Goal: Information Seeking & Learning: Find contact information

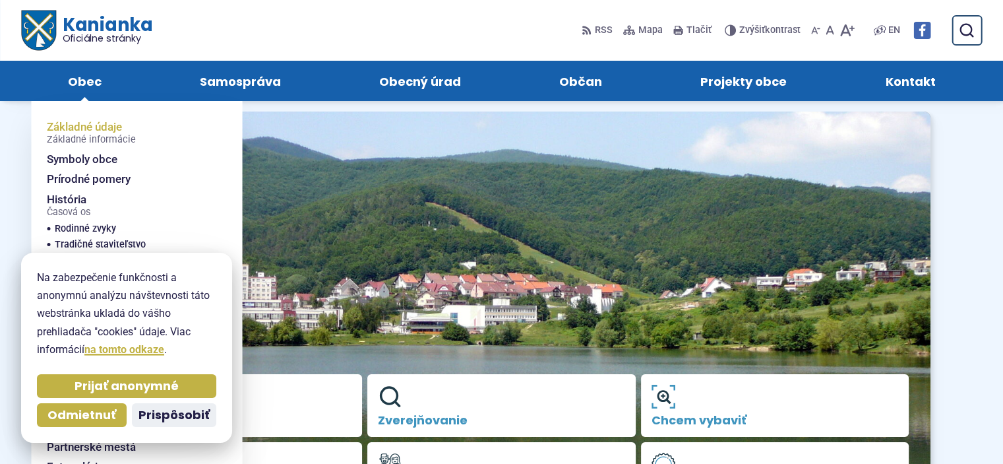
click at [114, 129] on span "Základné údaje Základné informácie" at bounding box center [91, 133] width 89 height 32
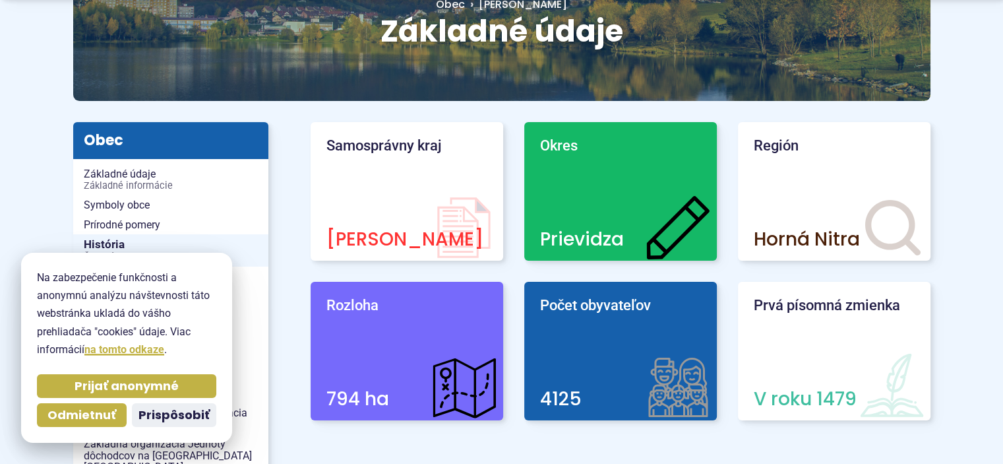
scroll to position [198, 0]
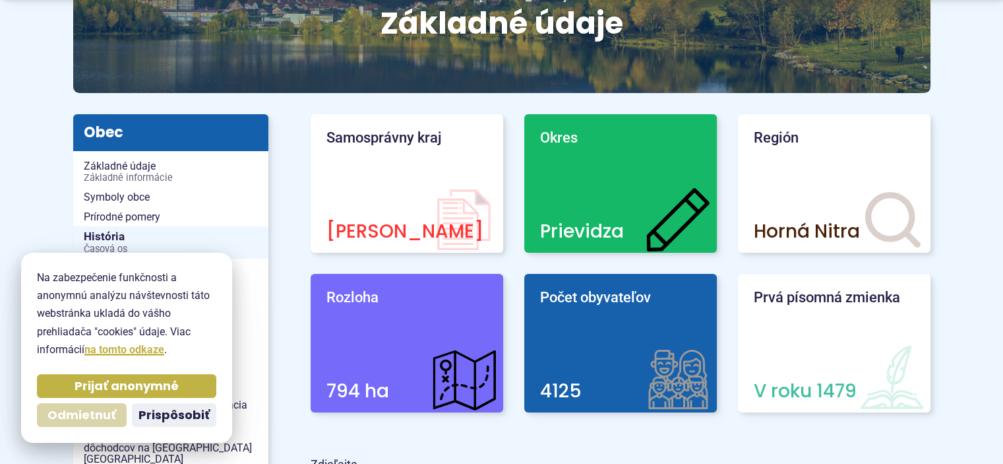
click at [67, 418] on span "Odmietnuť" at bounding box center [81, 414] width 69 height 15
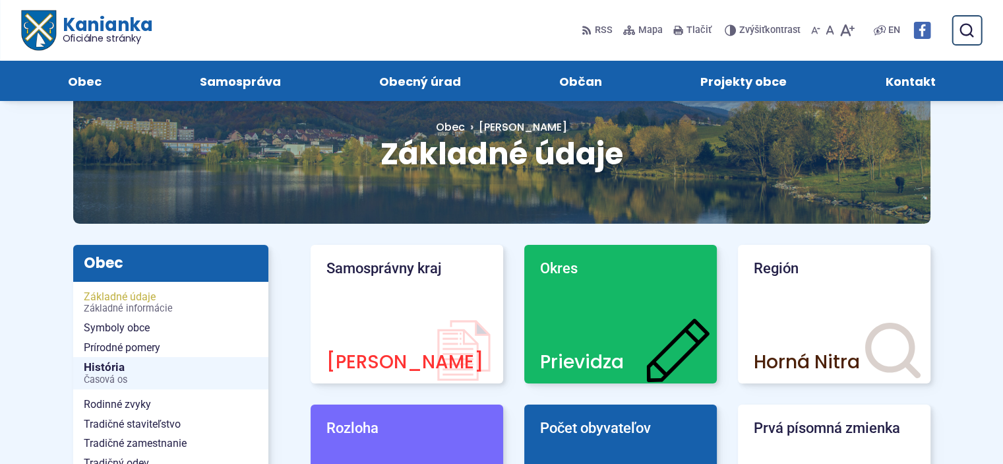
scroll to position [66, 0]
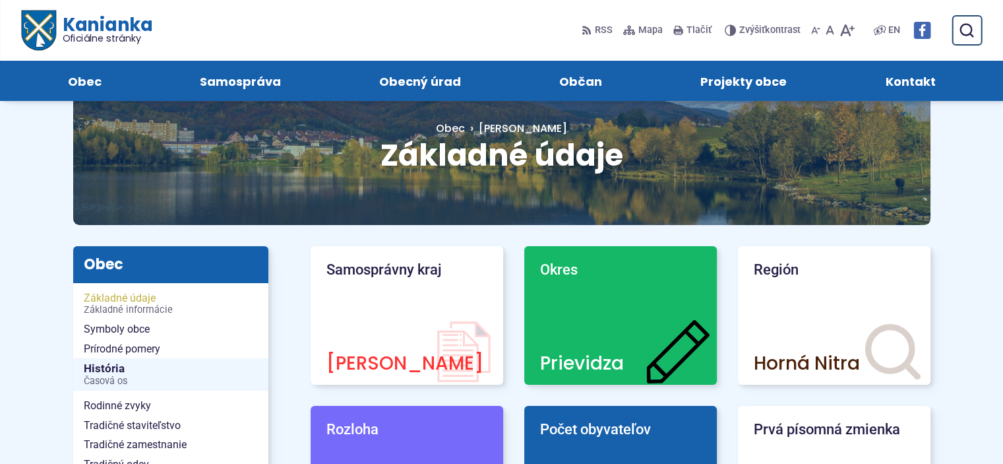
click at [139, 300] on span "Základné údaje Základné informácie" at bounding box center [171, 303] width 174 height 31
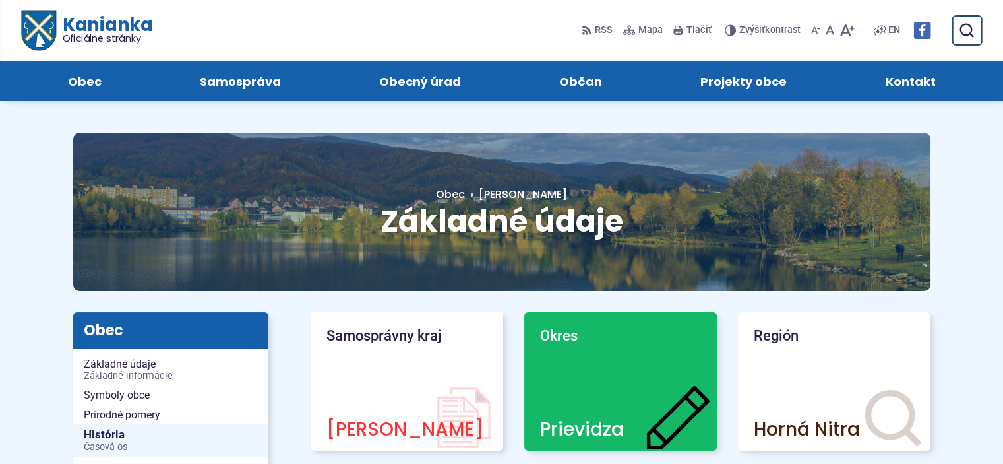
click at [915, 78] on span "Kontakt" at bounding box center [910, 81] width 50 height 40
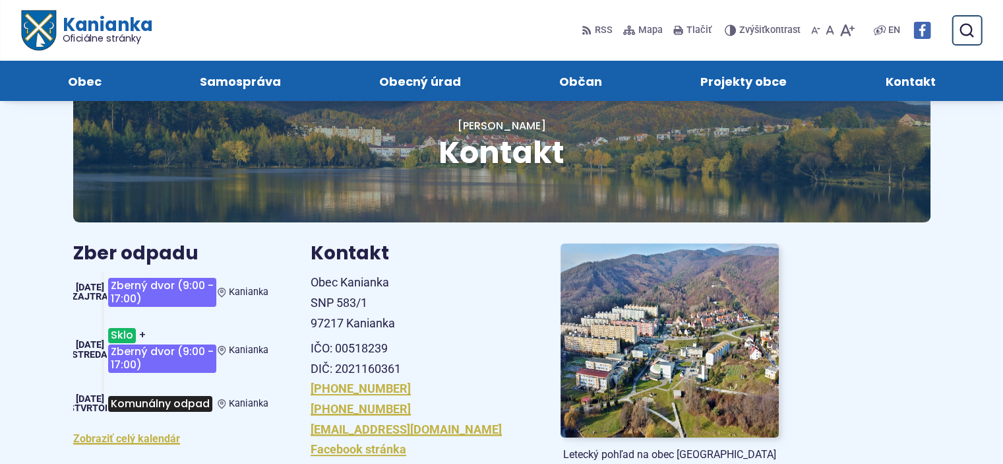
scroll to position [66, 0]
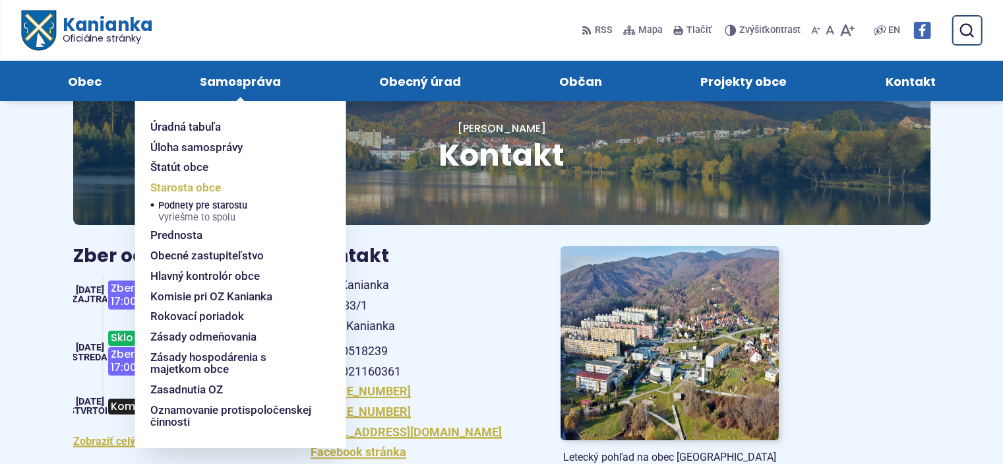
click at [191, 190] on span "Starosta obce" at bounding box center [185, 187] width 71 height 20
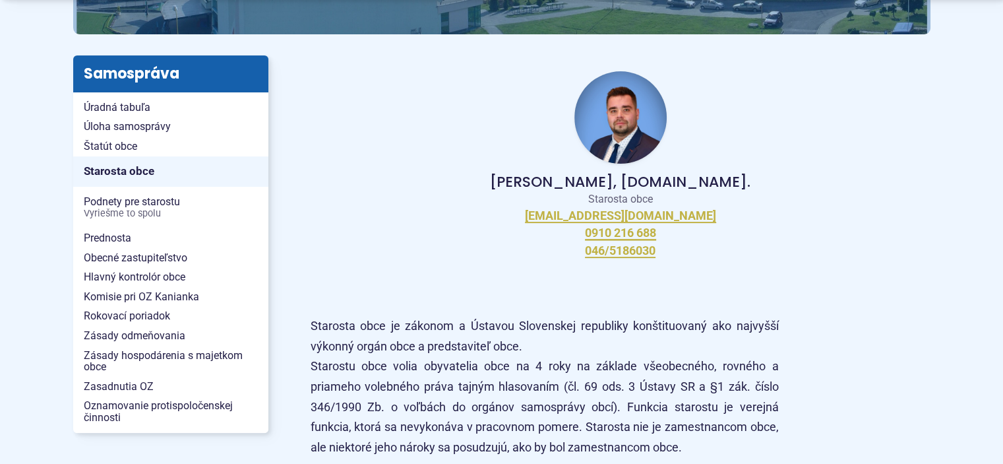
scroll to position [264, 0]
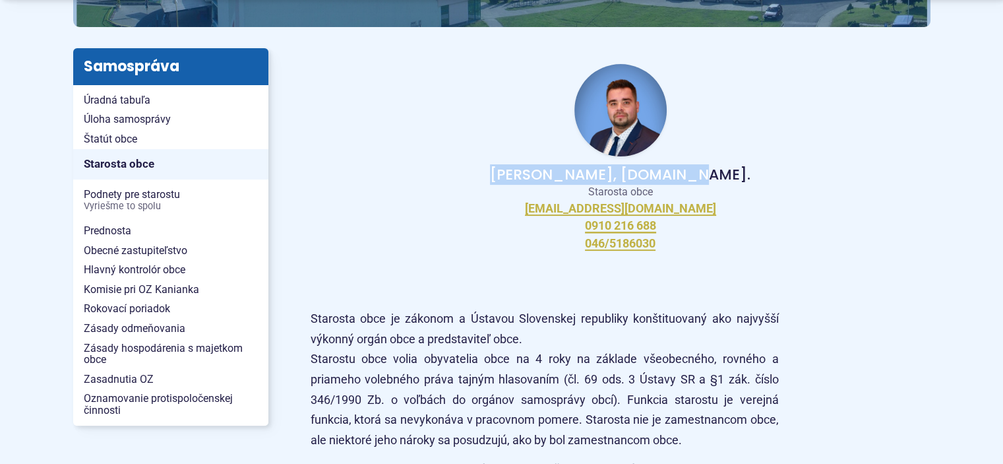
drag, startPoint x: 544, startPoint y: 175, endPoint x: 699, endPoint y: 178, distance: 155.0
click at [699, 178] on p "[PERSON_NAME], [DOMAIN_NAME]." at bounding box center [621, 175] width 578 height 16
copy p "[PERSON_NAME], [DOMAIN_NAME]."
click at [786, 244] on div "[PERSON_NAME], [DOMAIN_NAME]. Starosta obce [EMAIL_ADDRESS][DOMAIN_NAME] 0910 2…" at bounding box center [621, 157] width 620 height 219
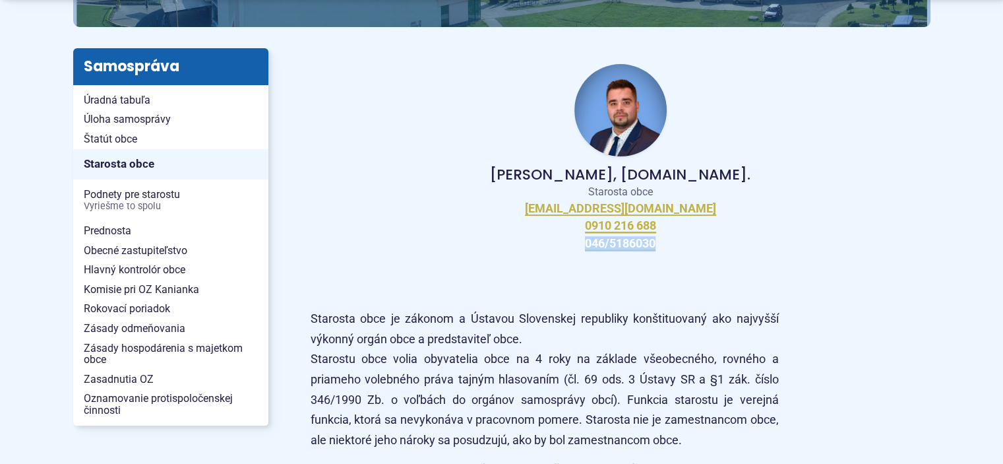
drag, startPoint x: 582, startPoint y: 242, endPoint x: 663, endPoint y: 245, distance: 81.2
click at [663, 245] on div "[PERSON_NAME], [DOMAIN_NAME]. Starosta obce [EMAIL_ADDRESS][DOMAIN_NAME] 0910 2…" at bounding box center [621, 157] width 620 height 219
click at [717, 240] on div "[PERSON_NAME], [DOMAIN_NAME]. Starosta obce [EMAIL_ADDRESS][DOMAIN_NAME] 0910 2…" at bounding box center [621, 157] width 620 height 219
drag, startPoint x: 580, startPoint y: 225, endPoint x: 676, endPoint y: 253, distance: 101.0
click at [676, 253] on div "[PERSON_NAME], [DOMAIN_NAME]. Starosta obce [EMAIL_ADDRESS][DOMAIN_NAME] 0910 2…" at bounding box center [621, 157] width 620 height 219
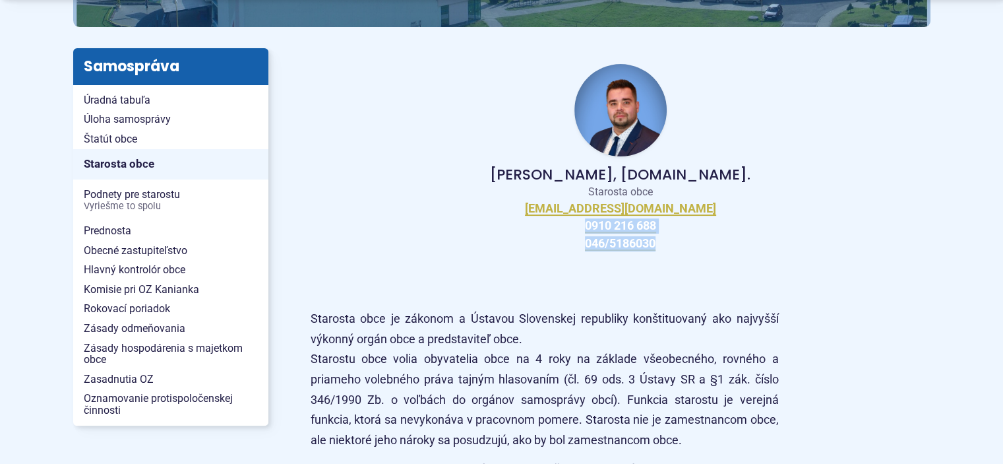
copy div "0910 216 688 046/5186030"
